Goal: Task Accomplishment & Management: Complete application form

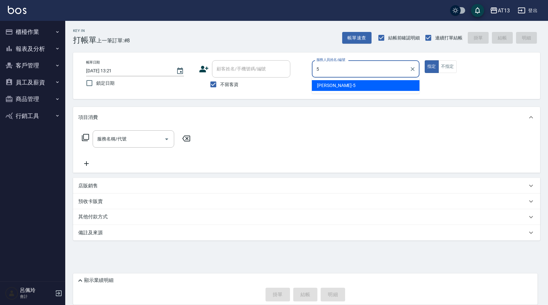
click at [337, 85] on div "[PERSON_NAME] -5" at bounding box center [366, 85] width 108 height 11
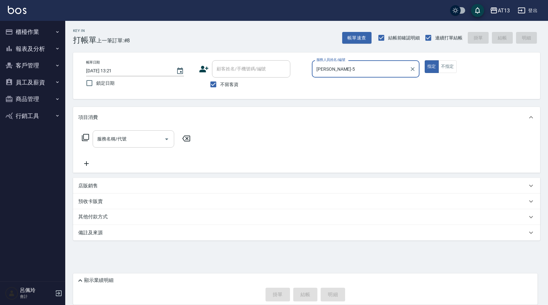
type input "[PERSON_NAME]-5"
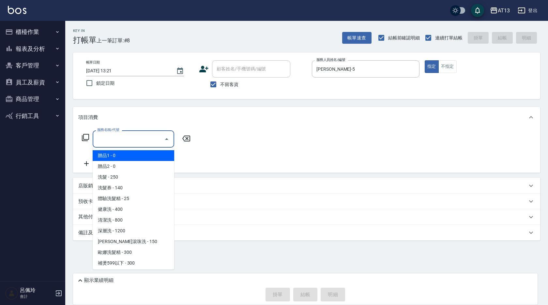
drag, startPoint x: 149, startPoint y: 141, endPoint x: 146, endPoint y: 143, distance: 3.5
click at [149, 141] on input "服務名稱/代號" at bounding box center [129, 138] width 66 height 11
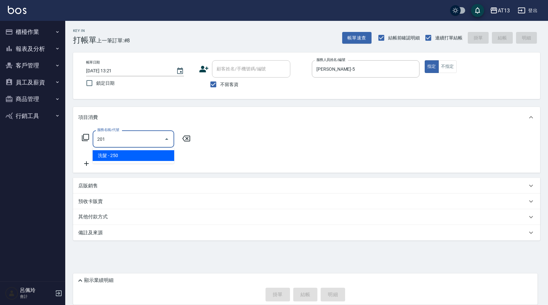
type input "洗髮(201)"
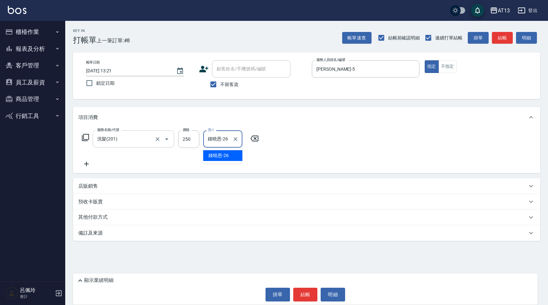
type input "鍾曉恩-26"
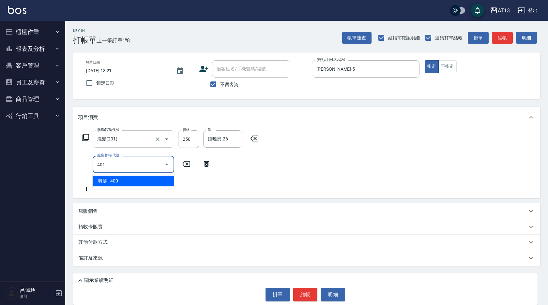
type input "剪髮(401)"
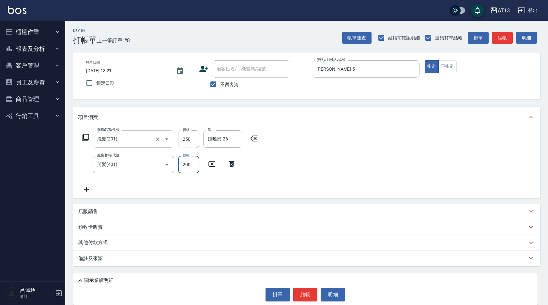
type input "200"
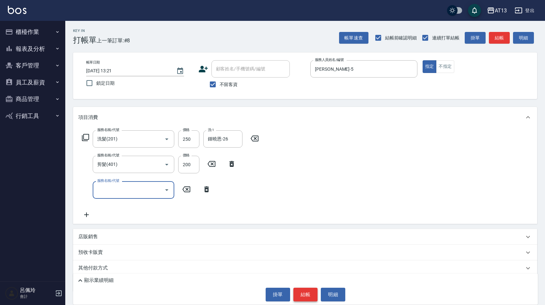
click at [307, 293] on button "結帳" at bounding box center [305, 295] width 24 height 14
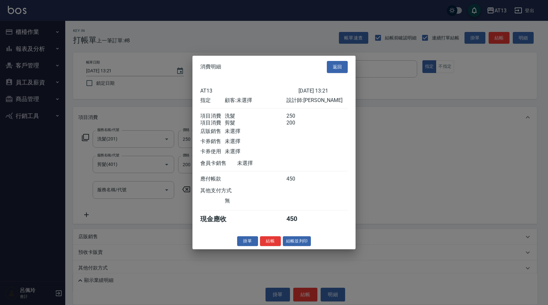
click at [269, 246] on button "結帳" at bounding box center [270, 241] width 21 height 10
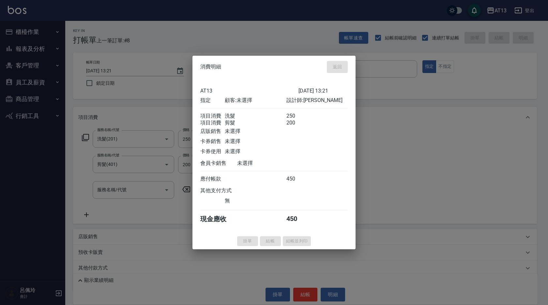
type input "[DATE] 14:16"
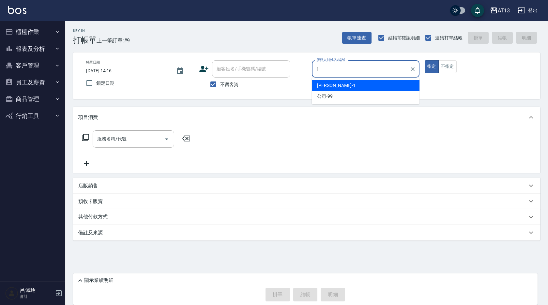
click at [327, 86] on span "[PERSON_NAME] -1" at bounding box center [336, 85] width 38 height 7
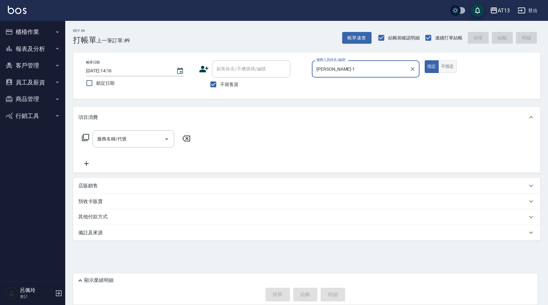
type input "[PERSON_NAME]-1"
click at [449, 67] on button "不指定" at bounding box center [447, 66] width 18 height 13
click at [149, 144] on input "服務名稱/代號" at bounding box center [129, 138] width 66 height 11
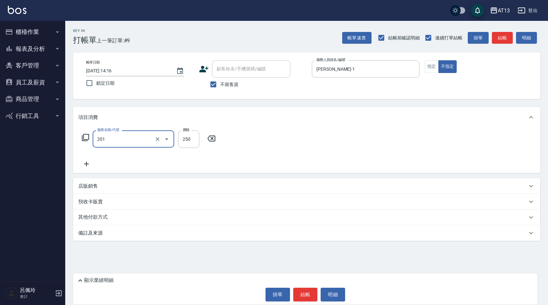
type input "洗髮(201)"
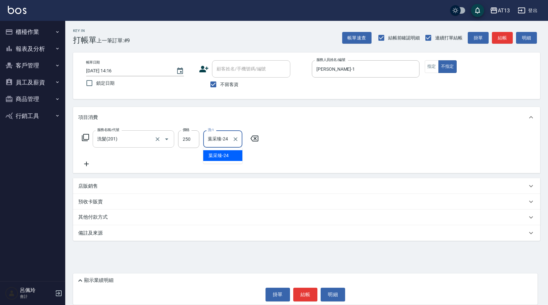
type input "葉采臻-24"
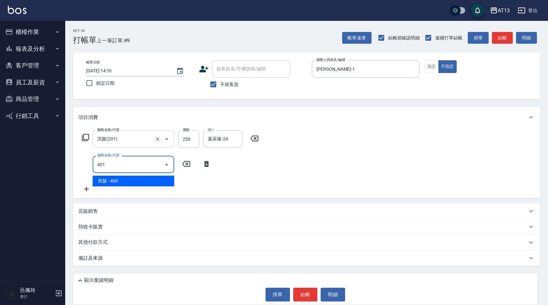
type input "剪髮(401)"
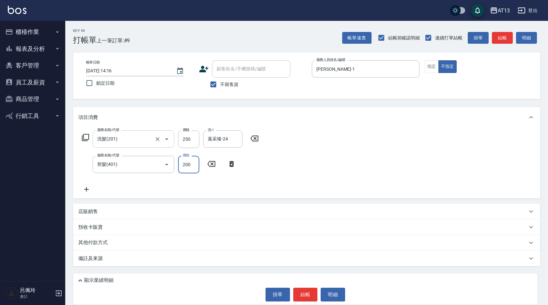
type input "200"
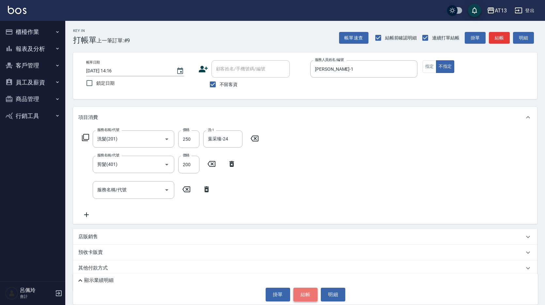
click at [300, 299] on button "結帳" at bounding box center [305, 295] width 24 height 14
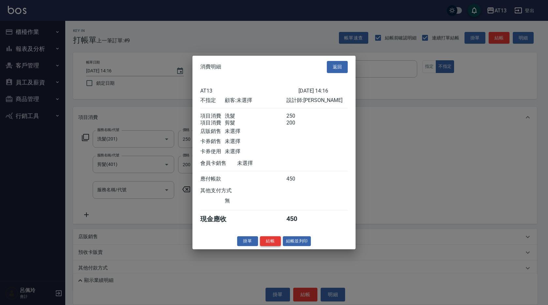
click at [271, 246] on button "結帳" at bounding box center [270, 241] width 21 height 10
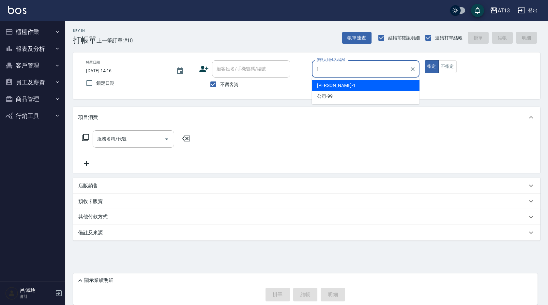
click at [404, 82] on div "[PERSON_NAME] -1" at bounding box center [366, 85] width 108 height 11
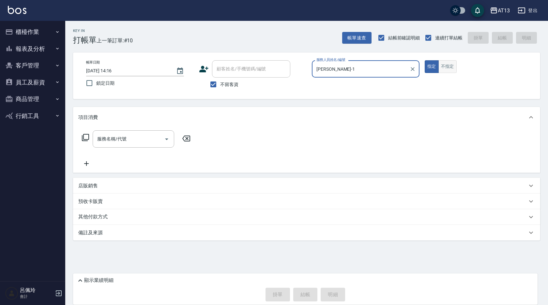
type input "[PERSON_NAME]-1"
click at [446, 70] on button "不指定" at bounding box center [447, 66] width 18 height 13
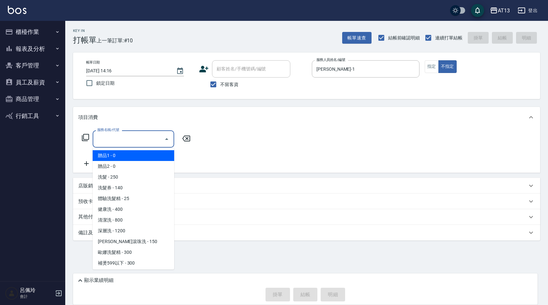
drag, startPoint x: 147, startPoint y: 136, endPoint x: 139, endPoint y: 142, distance: 10.6
click at [145, 137] on input "服務名稱/代號" at bounding box center [129, 138] width 66 height 11
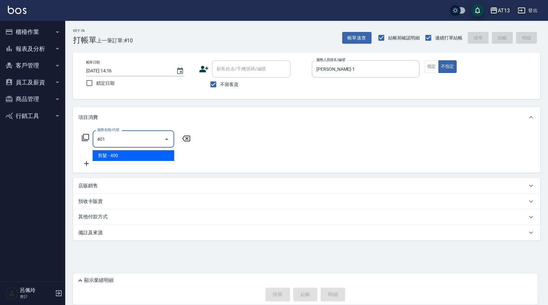
type input "剪髮(401)"
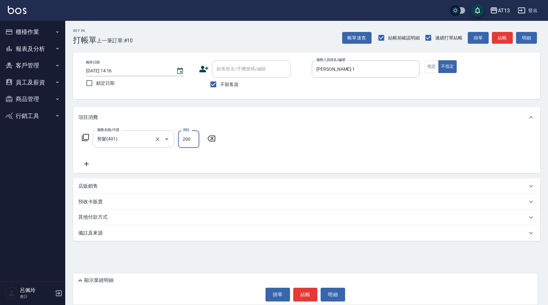
type input "200"
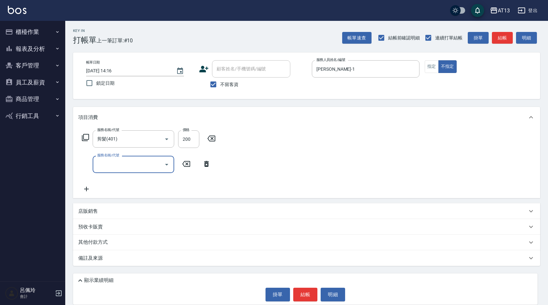
click at [269, 148] on div "服務名稱/代號 剪髮(401) 服務名稱/代號 價格 200 價格 服務名稱/代號 服務名稱/代號" at bounding box center [306, 163] width 467 height 70
click at [313, 301] on button "結帳" at bounding box center [305, 295] width 24 height 14
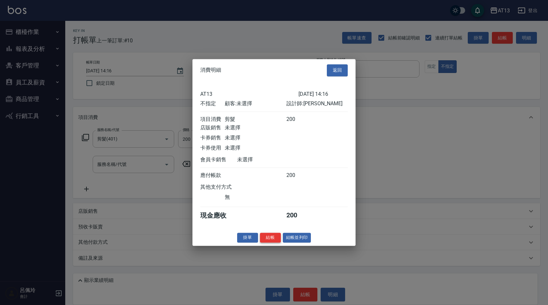
click at [271, 241] on button "結帳" at bounding box center [270, 238] width 21 height 10
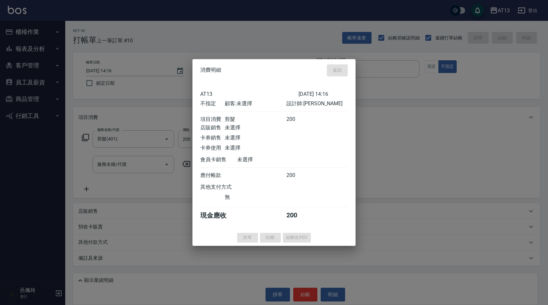
type input "[DATE] 14:25"
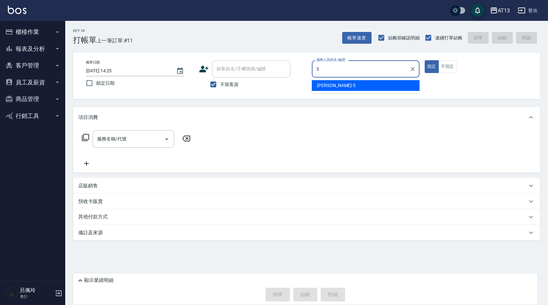
click at [345, 83] on div "[PERSON_NAME] -5" at bounding box center [366, 85] width 108 height 11
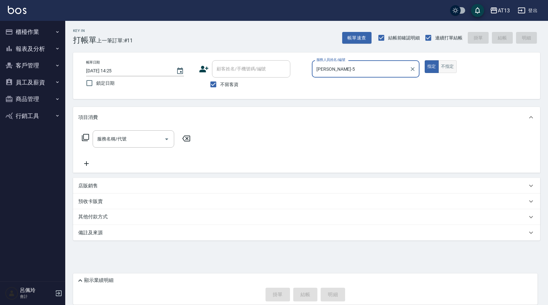
type input "[PERSON_NAME]-5"
click at [447, 66] on button "不指定" at bounding box center [447, 66] width 18 height 13
click at [120, 147] on div "服務名稱/代號" at bounding box center [134, 138] width 82 height 17
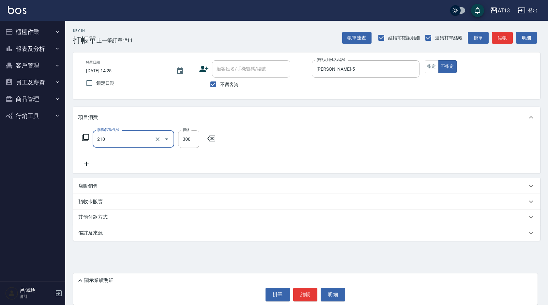
type input "歐娜洗髮精(210)"
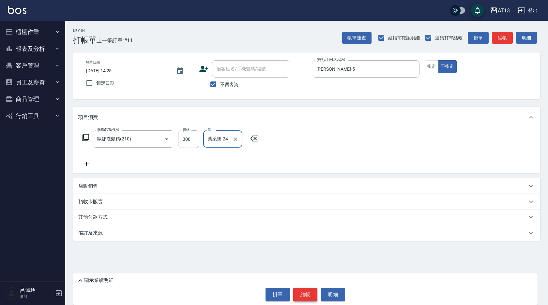
type input "葉采臻-24"
click at [310, 292] on button "結帳" at bounding box center [305, 295] width 24 height 14
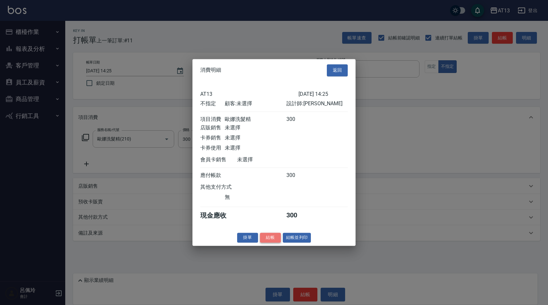
click at [280, 241] on button "結帳" at bounding box center [270, 238] width 21 height 10
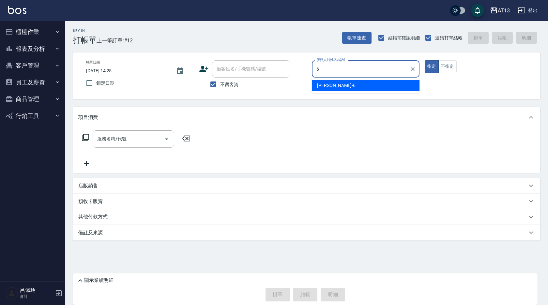
click at [329, 86] on span "[PERSON_NAME] -6" at bounding box center [336, 85] width 38 height 7
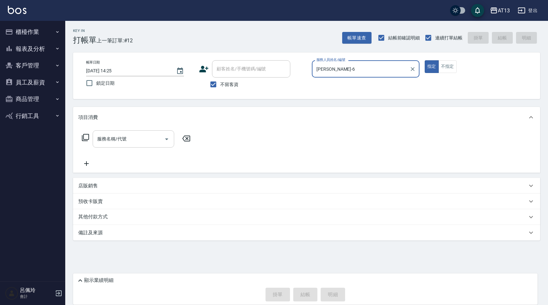
type input "[PERSON_NAME]-6"
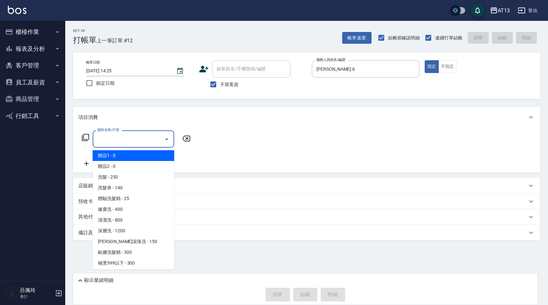
click at [111, 139] on div "服務名稱/代號 服務名稱/代號" at bounding box center [134, 138] width 82 height 17
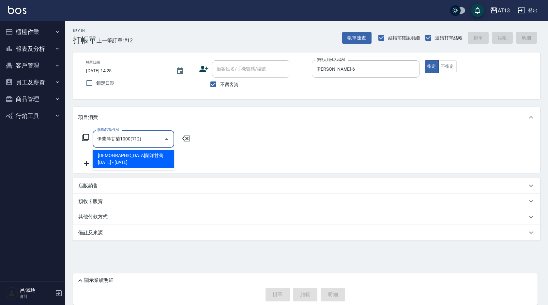
type input "伊蘭洋甘菊1000(712)"
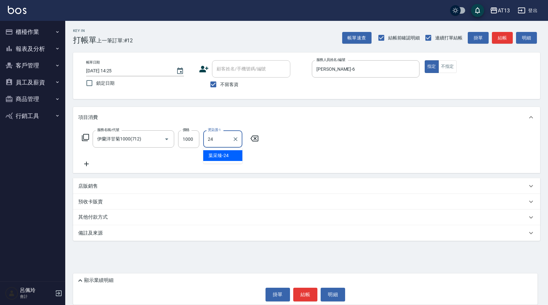
type input "24"
click at [257, 141] on icon at bounding box center [254, 139] width 16 height 8
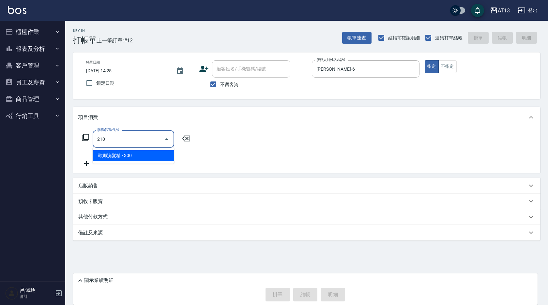
type input "歐娜洗髮精(210)"
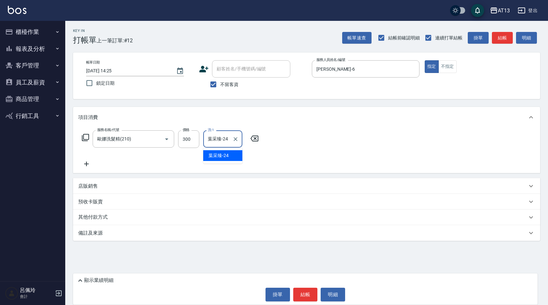
type input "葉采臻-24"
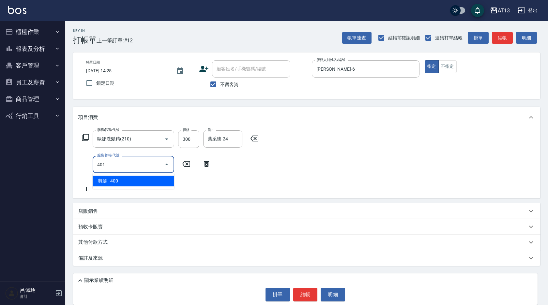
type input "剪髮(401)"
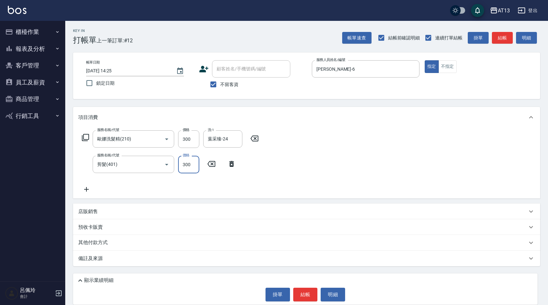
type input "300"
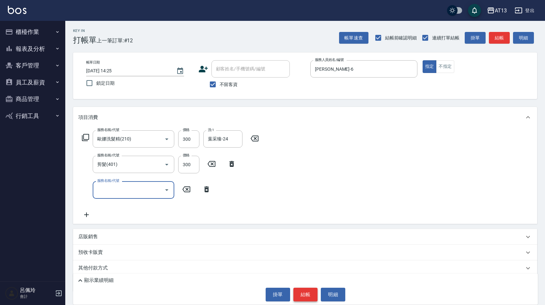
click at [309, 291] on button "結帳" at bounding box center [305, 295] width 24 height 14
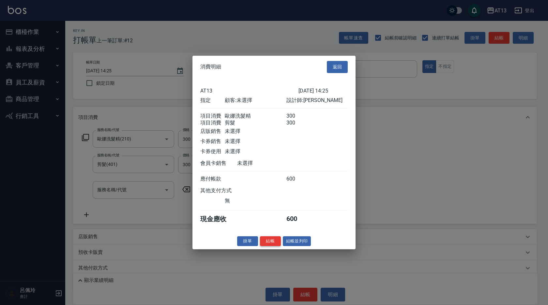
click at [268, 244] on button "結帳" at bounding box center [270, 241] width 21 height 10
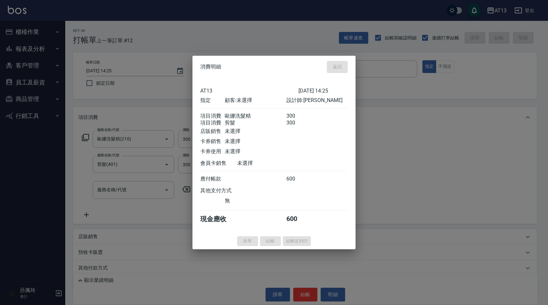
type input "[DATE] 14:38"
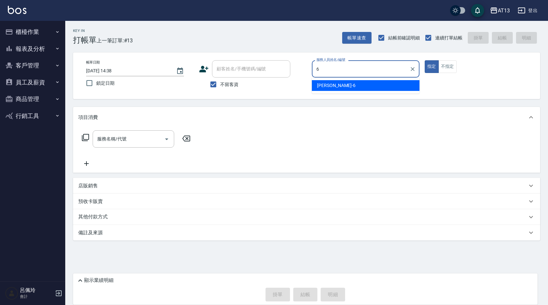
click at [342, 83] on div "[PERSON_NAME] -6" at bounding box center [366, 85] width 108 height 11
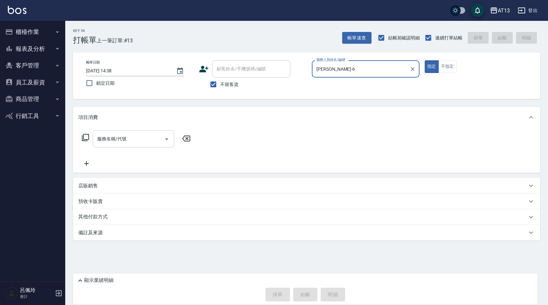
type input "[PERSON_NAME]-6"
click at [140, 138] on input "服務名稱/代號" at bounding box center [129, 138] width 66 height 11
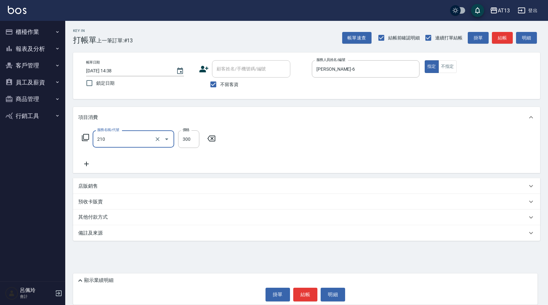
type input "歐娜洗髮精(210)"
type input "鍾曉恩-26"
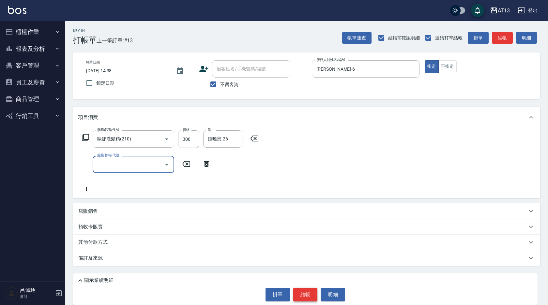
click at [312, 290] on button "結帳" at bounding box center [305, 295] width 24 height 14
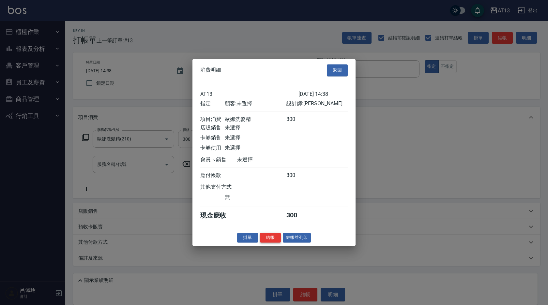
click at [267, 243] on button "結帳" at bounding box center [270, 238] width 21 height 10
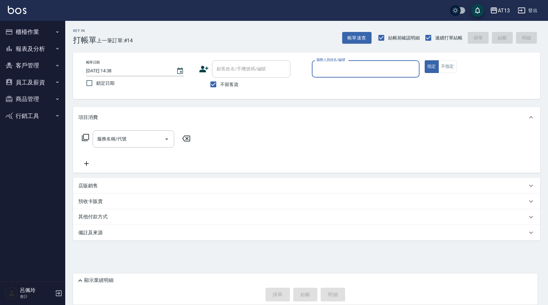
click at [13, 29] on button "櫃檯作業" at bounding box center [33, 31] width 60 height 17
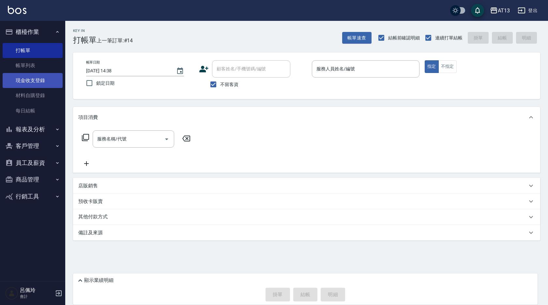
click at [40, 80] on link "現金收支登錄" at bounding box center [33, 80] width 60 height 15
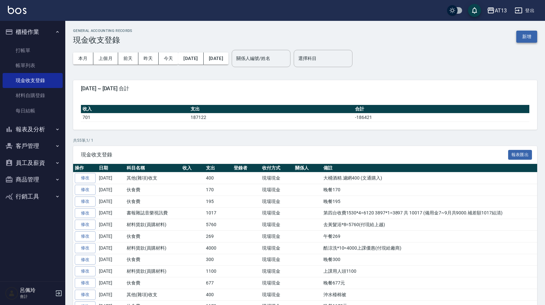
click at [529, 40] on button "新增" at bounding box center [526, 37] width 21 height 12
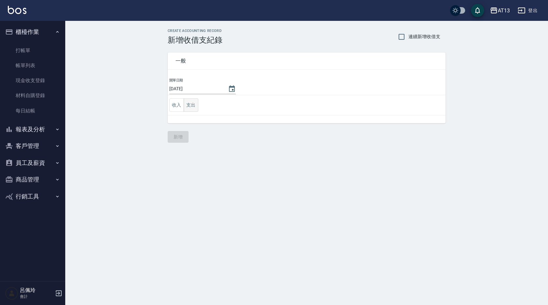
click at [195, 107] on button "支出" at bounding box center [191, 104] width 15 height 13
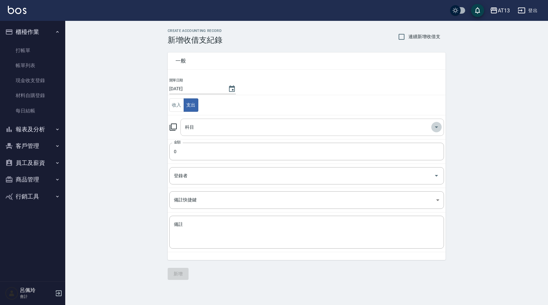
click at [438, 127] on icon "Open" at bounding box center [436, 127] width 8 height 8
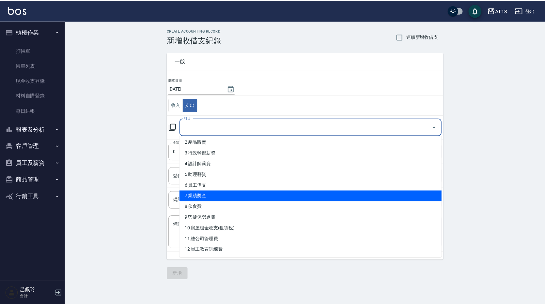
scroll to position [65, 0]
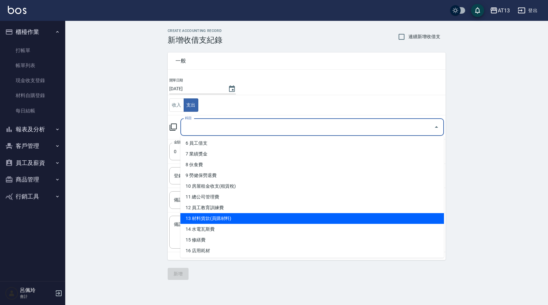
click at [274, 217] on li "13 材料貨款(員購材料)" at bounding box center [311, 218] width 263 height 11
type input "13 材料貨款(員購材料)"
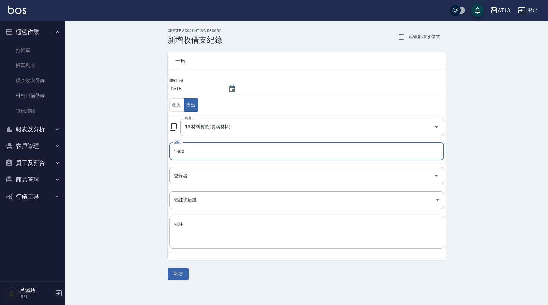
type input "1500"
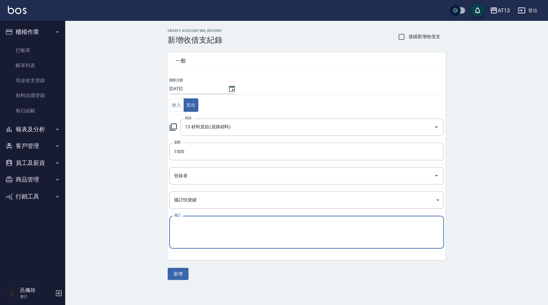
click at [274, 231] on textarea "備註" at bounding box center [306, 232] width 265 height 22
type textarea "店販打結梳*3=1500(跟[PERSON_NAME]購入)"
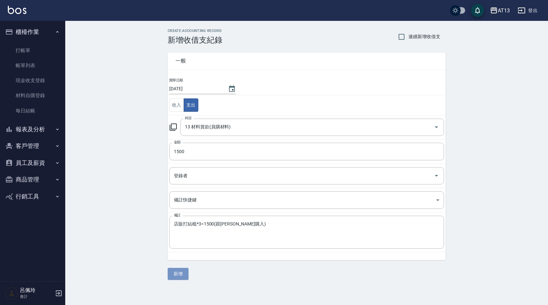
click at [178, 271] on button "新增" at bounding box center [178, 274] width 21 height 12
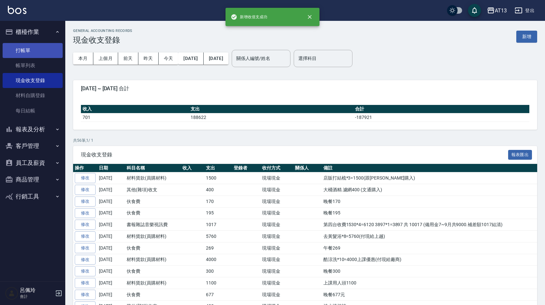
click at [36, 49] on link "打帳單" at bounding box center [33, 50] width 60 height 15
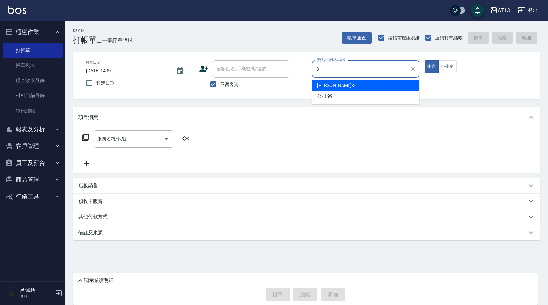
click at [347, 85] on div "[PERSON_NAME] -3" at bounding box center [366, 85] width 108 height 11
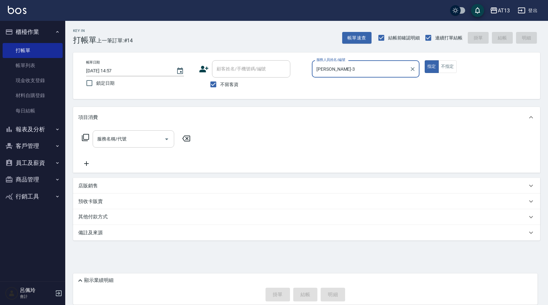
type input "[PERSON_NAME]-3"
click at [141, 137] on input "服務名稱/代號" at bounding box center [129, 138] width 66 height 11
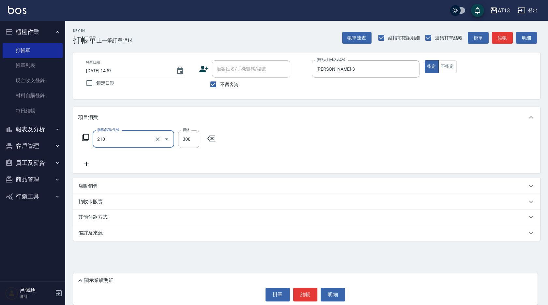
type input "歐娜洗髮精(210)"
type input "妤宸-29"
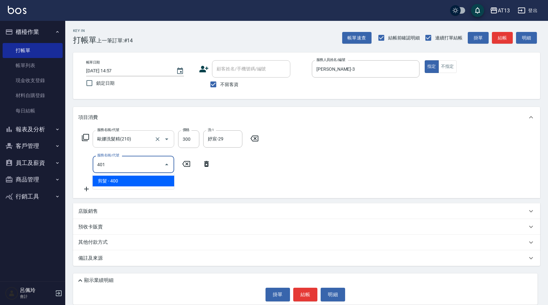
type input "剪髮(401)"
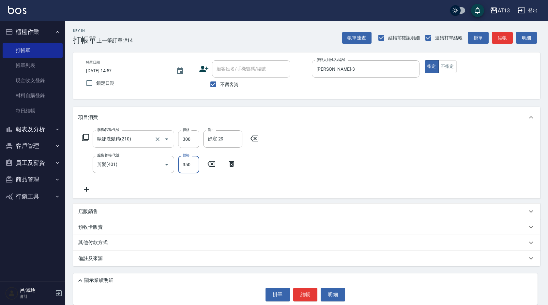
type input "350"
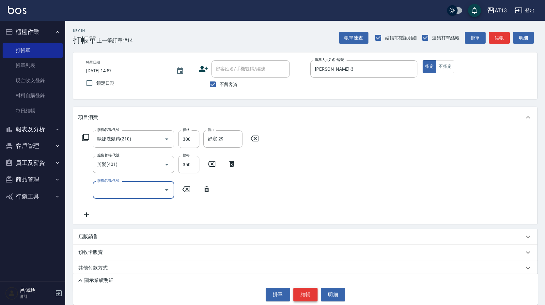
click at [305, 297] on button "結帳" at bounding box center [305, 295] width 24 height 14
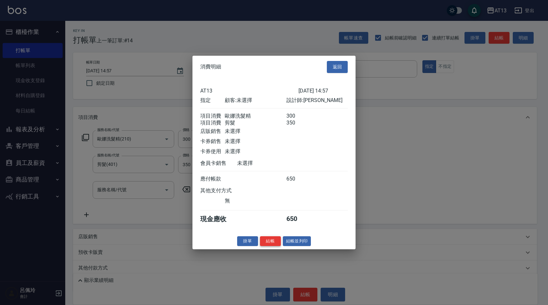
click at [276, 246] on button "結帳" at bounding box center [270, 241] width 21 height 10
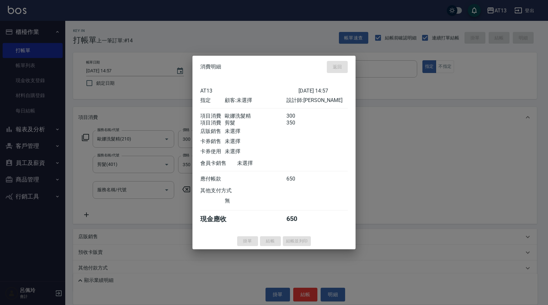
type input "[DATE] 15:24"
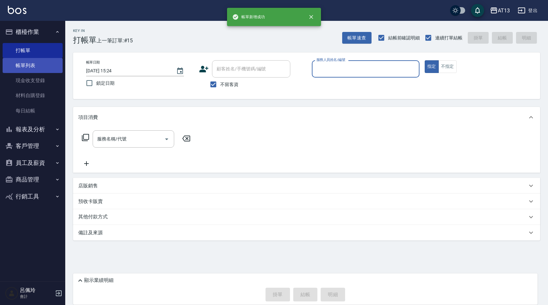
click at [26, 66] on link "帳單列表" at bounding box center [33, 65] width 60 height 15
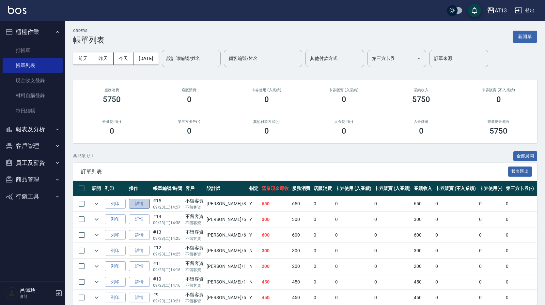
click at [137, 202] on link "詳情" at bounding box center [139, 204] width 21 height 10
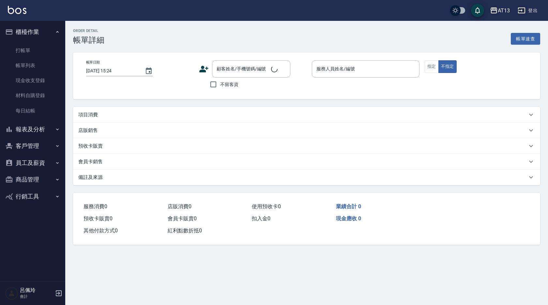
type input "[DATE] 14:57"
checkbox input "true"
type input "[PERSON_NAME]-3"
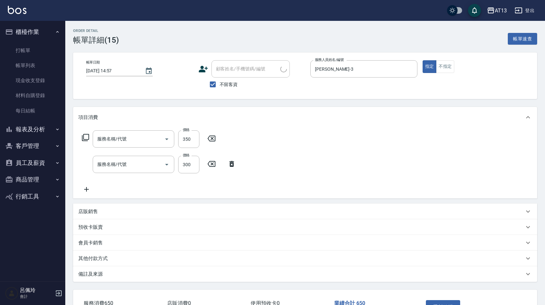
type input "剪髮(401)"
type input "歐娜洗髮精(210)"
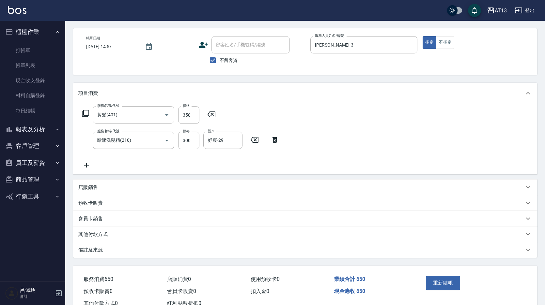
scroll to position [47, 0]
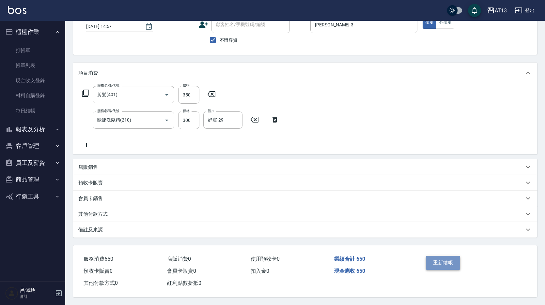
click at [436, 261] on button "重新結帳" at bounding box center [443, 263] width 35 height 14
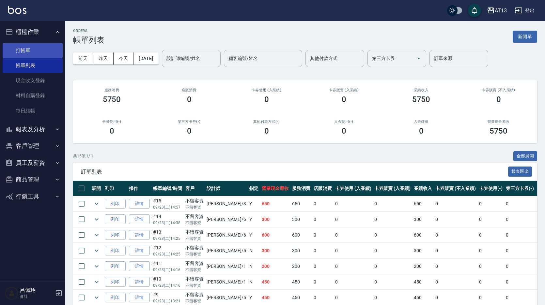
click at [43, 45] on link "打帳單" at bounding box center [33, 50] width 60 height 15
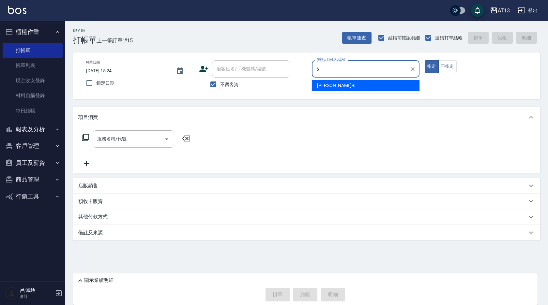
click at [324, 84] on span "[PERSON_NAME] -6" at bounding box center [336, 85] width 38 height 7
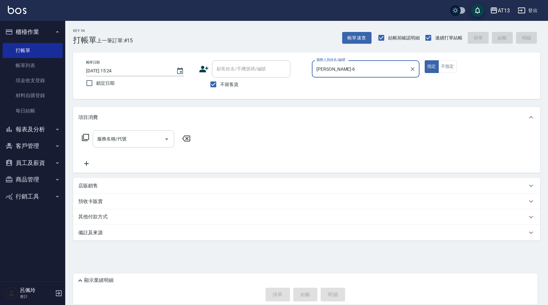
type input "[PERSON_NAME]-6"
click at [142, 134] on input "服務名稱/代號" at bounding box center [129, 138] width 66 height 11
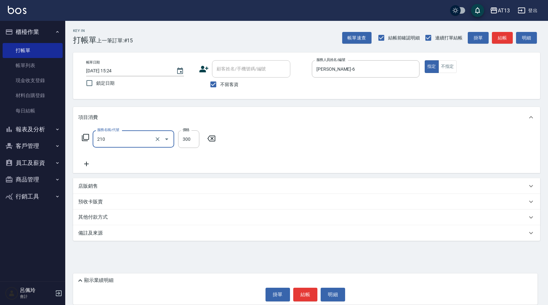
type input "歐娜洗髮精(210)"
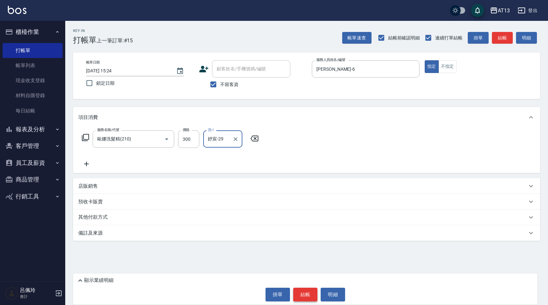
type input "妤宸-29"
click at [304, 292] on button "結帳" at bounding box center [305, 295] width 24 height 14
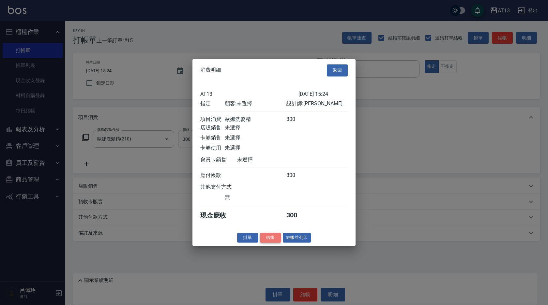
click at [265, 240] on button "結帳" at bounding box center [270, 238] width 21 height 10
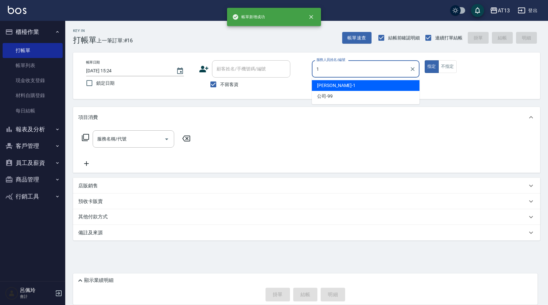
click at [408, 82] on div "[PERSON_NAME] -1" at bounding box center [366, 85] width 108 height 11
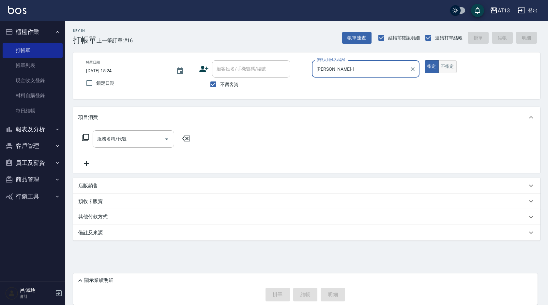
type input "[PERSON_NAME]-1"
click at [454, 68] on button "不指定" at bounding box center [447, 66] width 18 height 13
click at [131, 146] on div "服務名稱/代號" at bounding box center [134, 138] width 82 height 17
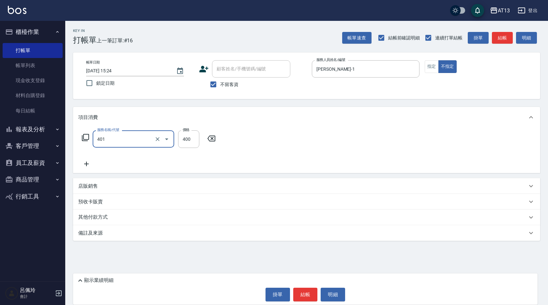
type input "剪髮(401)"
type input "200"
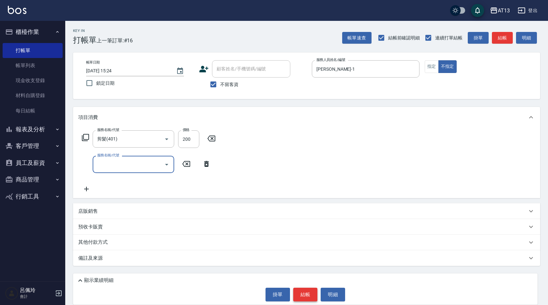
click at [303, 293] on button "結帳" at bounding box center [305, 295] width 24 height 14
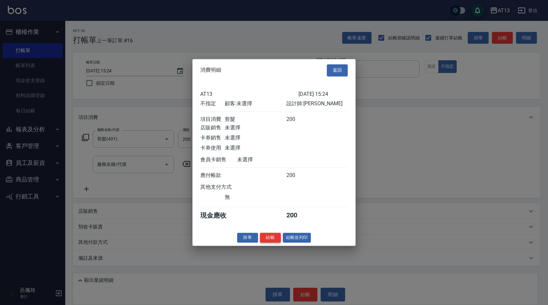
click at [275, 242] on button "結帳" at bounding box center [270, 238] width 21 height 10
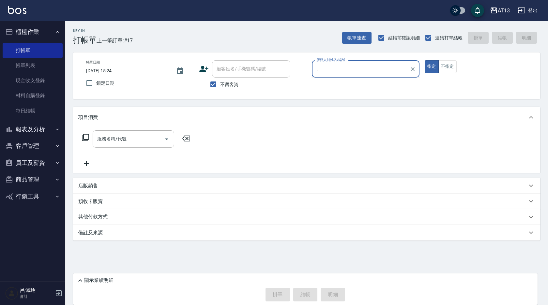
type input "."
